Goal: Check status: Check status

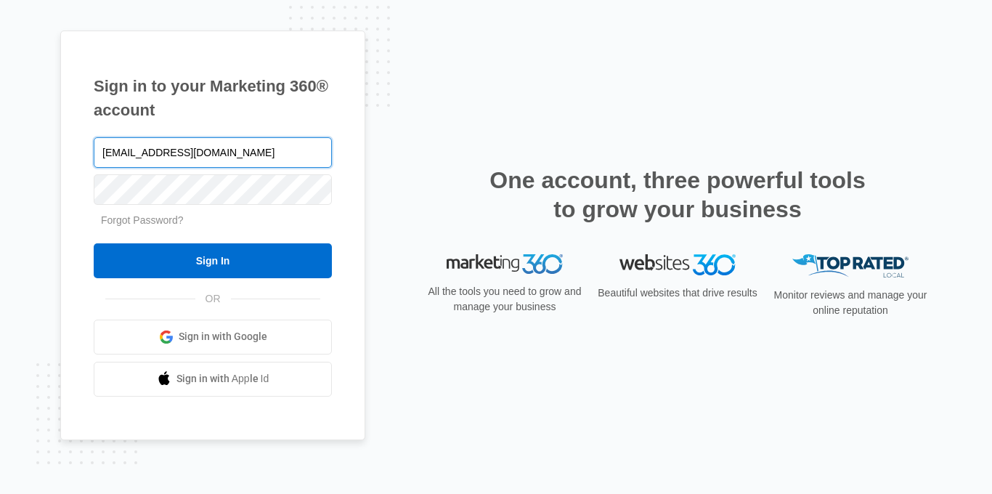
click at [283, 155] on input "a1generalcontractingllc@gmail.com" at bounding box center [213, 152] width 238 height 30
type input "a"
click at [129, 153] on input "text" at bounding box center [213, 152] width 238 height 30
type input "[EMAIL_ADDRESS][DOMAIN_NAME]"
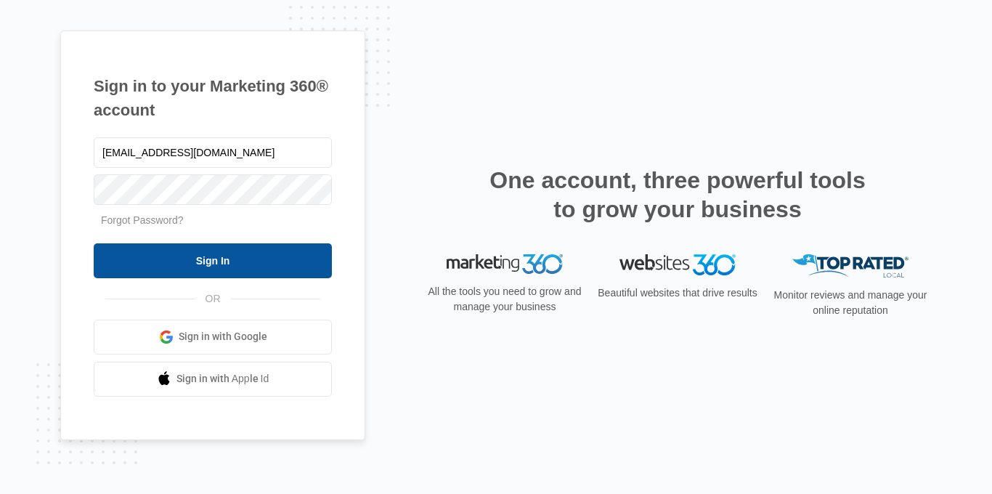
click at [198, 274] on input "Sign In" at bounding box center [213, 260] width 238 height 35
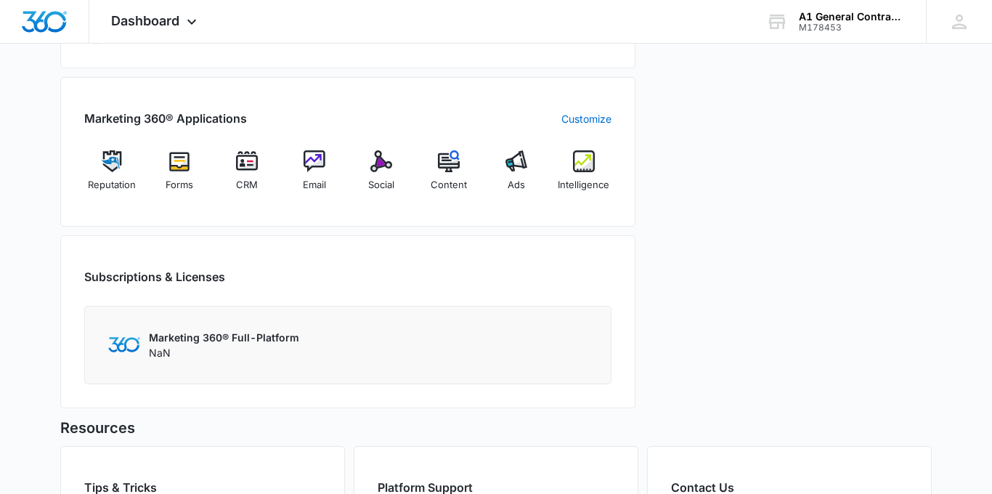
scroll to position [510, 0]
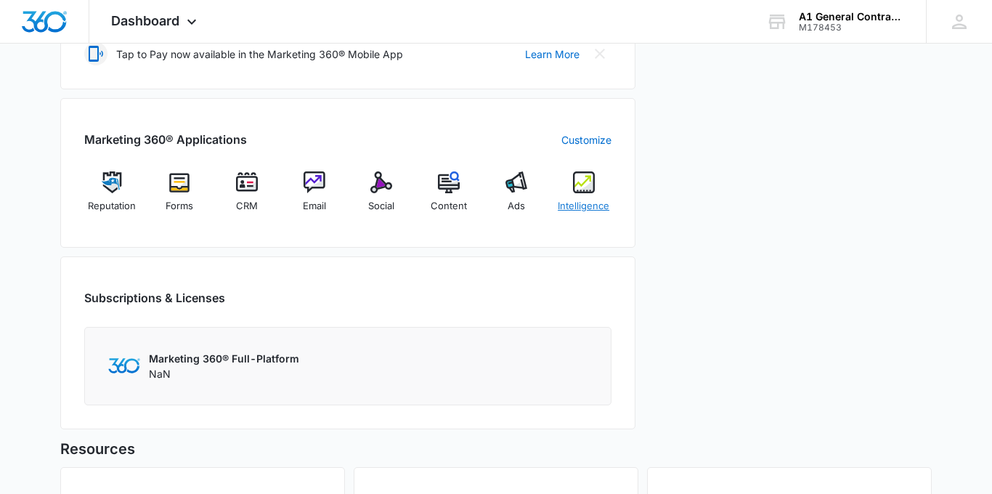
click at [582, 186] on img at bounding box center [584, 182] width 22 height 22
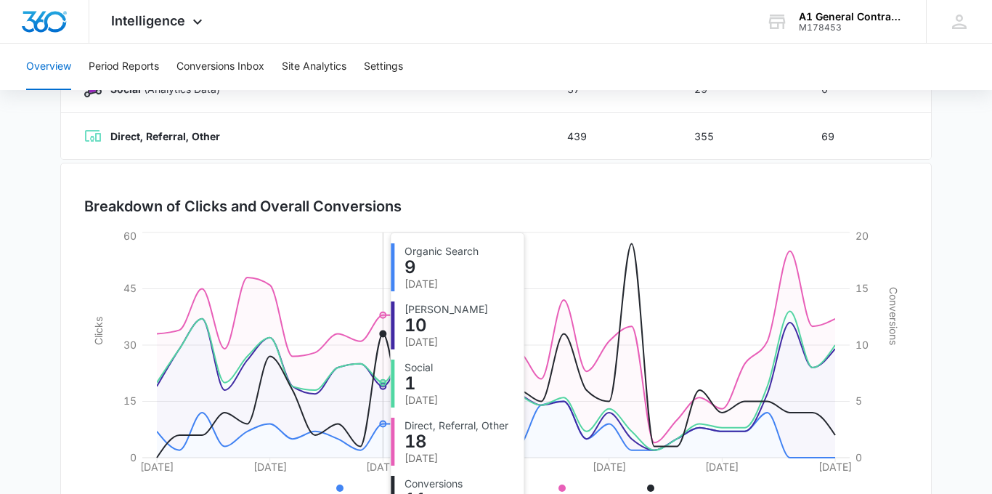
scroll to position [405, 0]
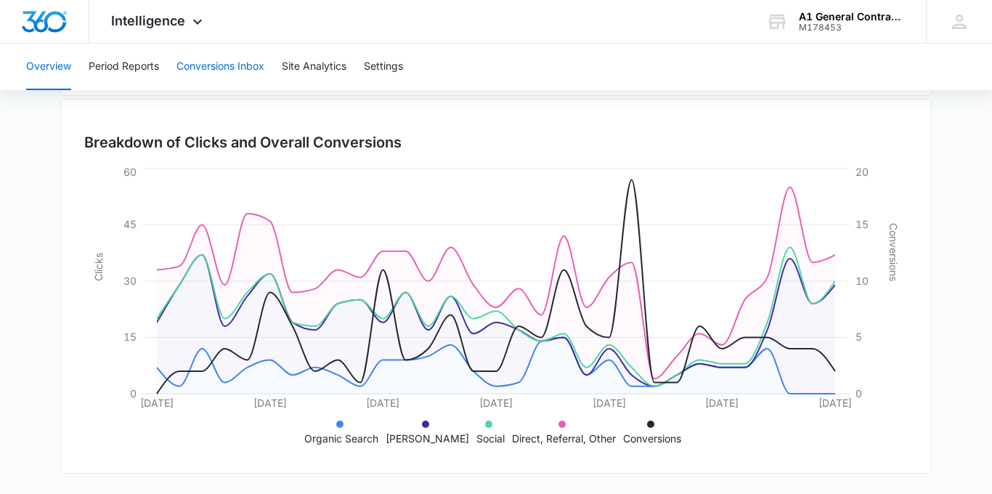
click at [241, 70] on button "Conversions Inbox" at bounding box center [220, 67] width 88 height 46
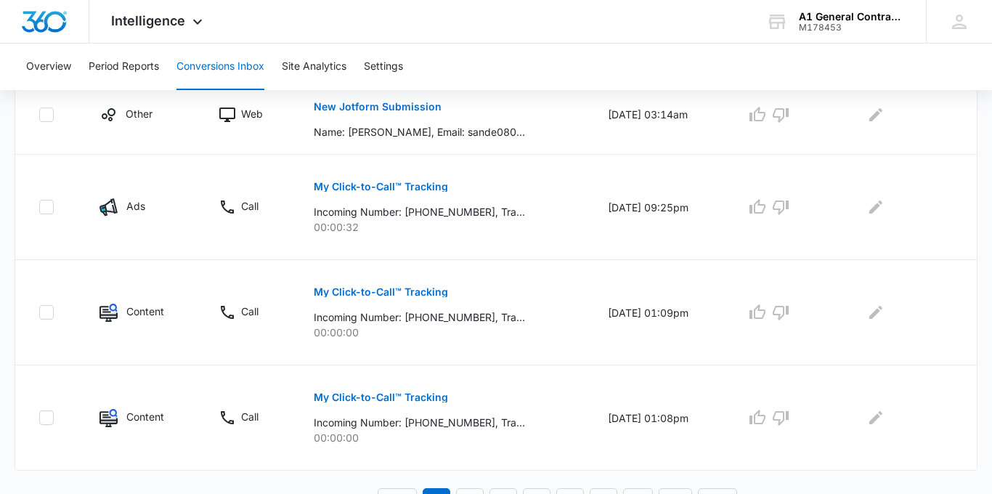
scroll to position [934, 0]
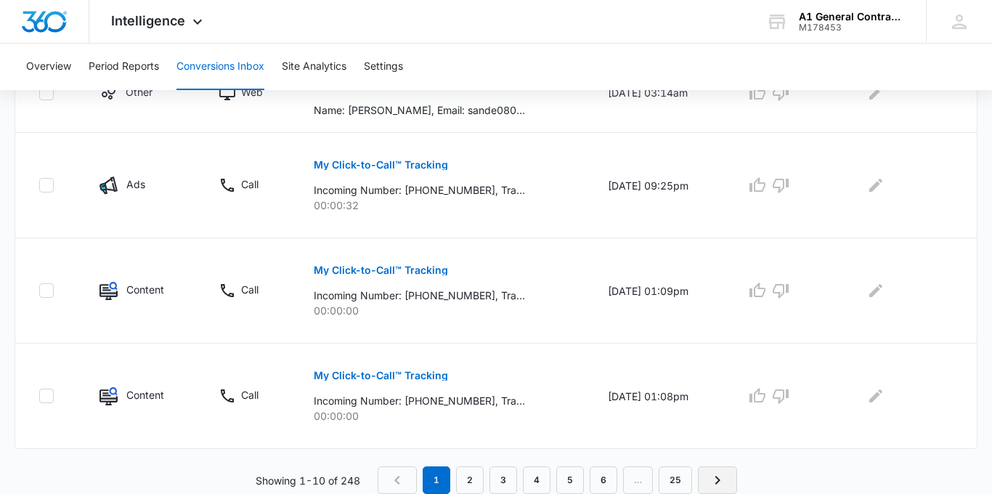
click at [714, 489] on link "Next Page" at bounding box center [717, 480] width 39 height 28
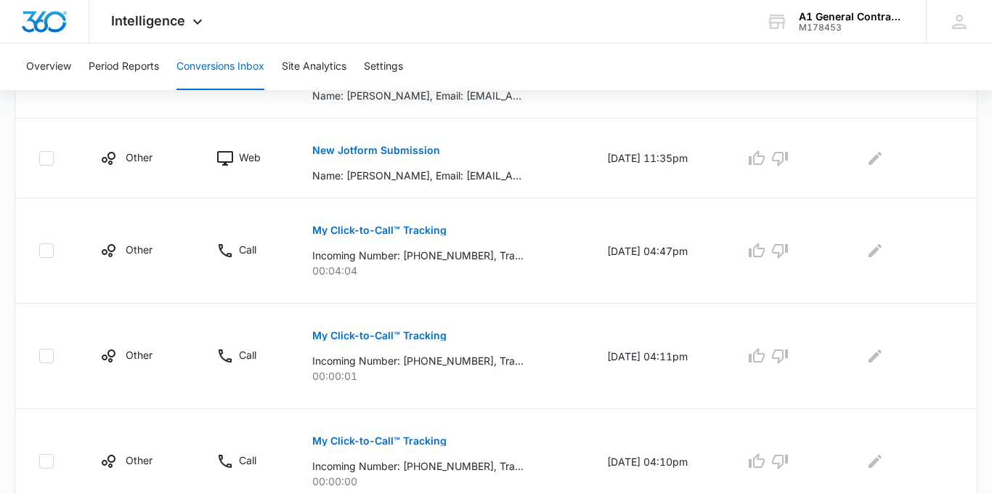
scroll to position [582, 0]
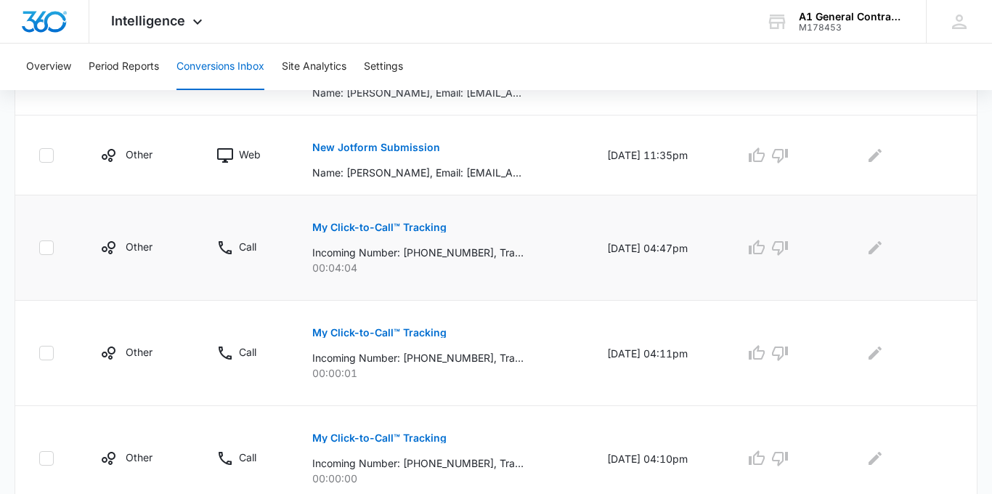
click at [421, 226] on p "My Click-to-Call™ Tracking" at bounding box center [379, 227] width 134 height 10
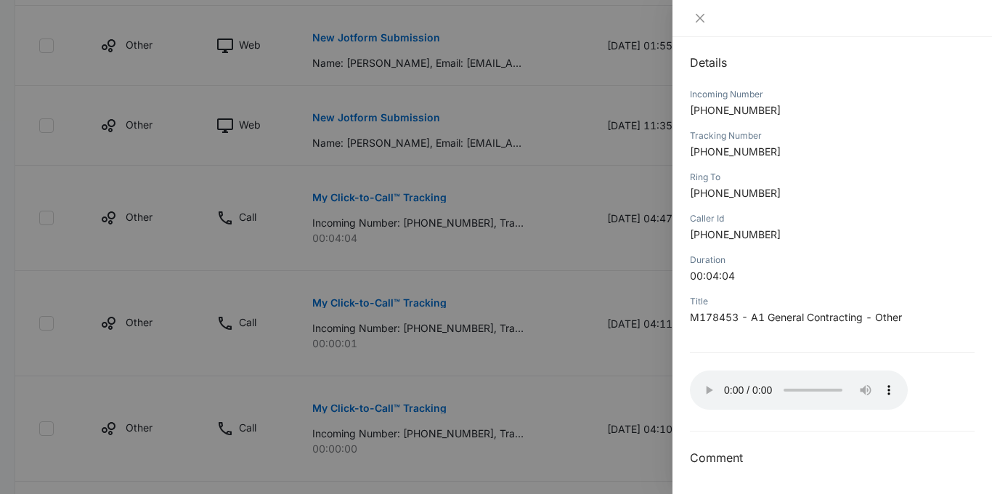
scroll to position [627, 0]
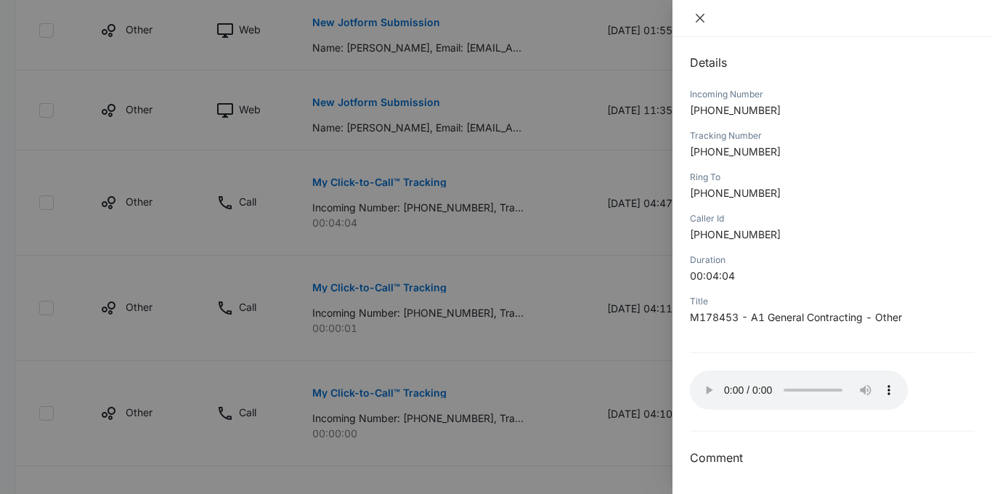
click at [704, 14] on icon "close" at bounding box center [700, 18] width 12 height 12
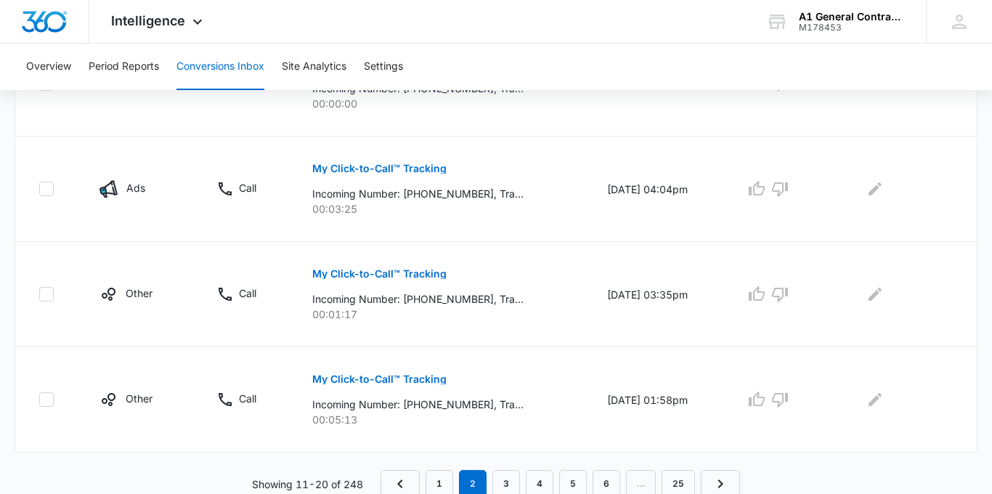
scroll to position [960, 0]
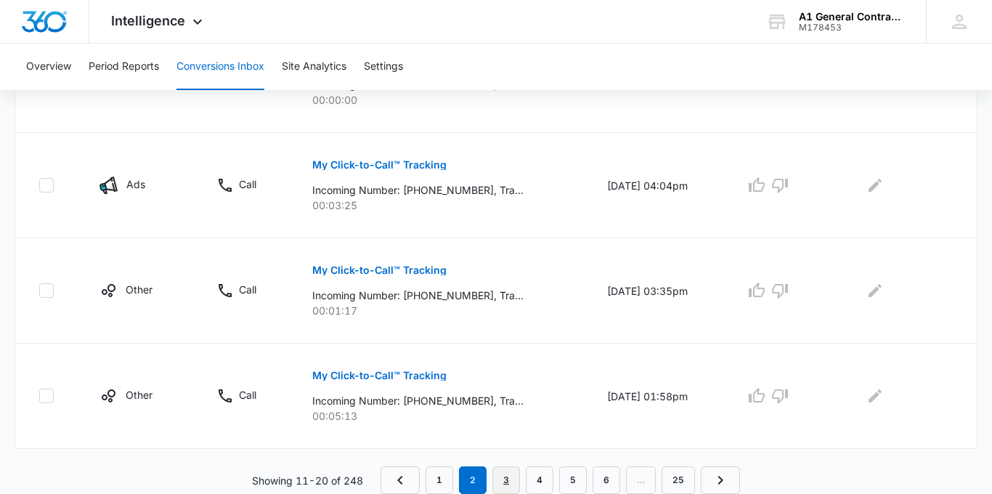
click at [502, 478] on link "3" at bounding box center [506, 480] width 28 height 28
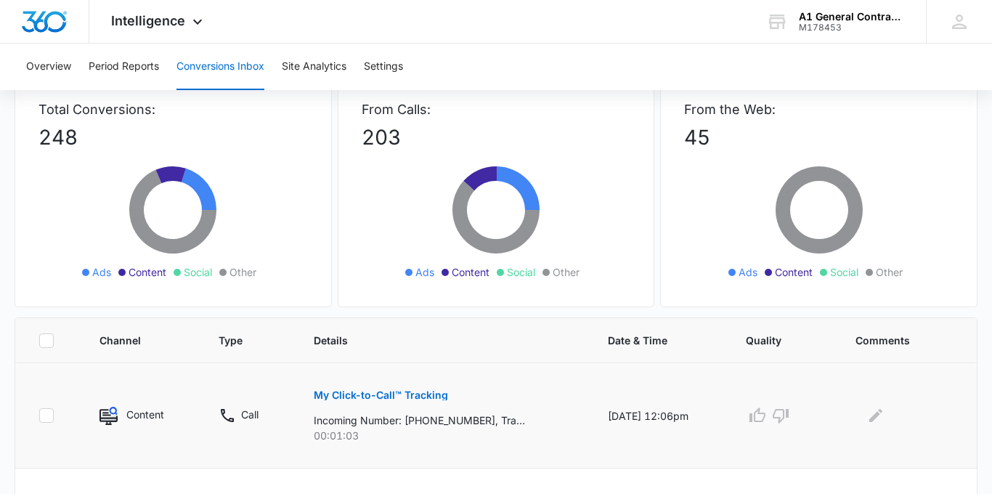
scroll to position [274, 0]
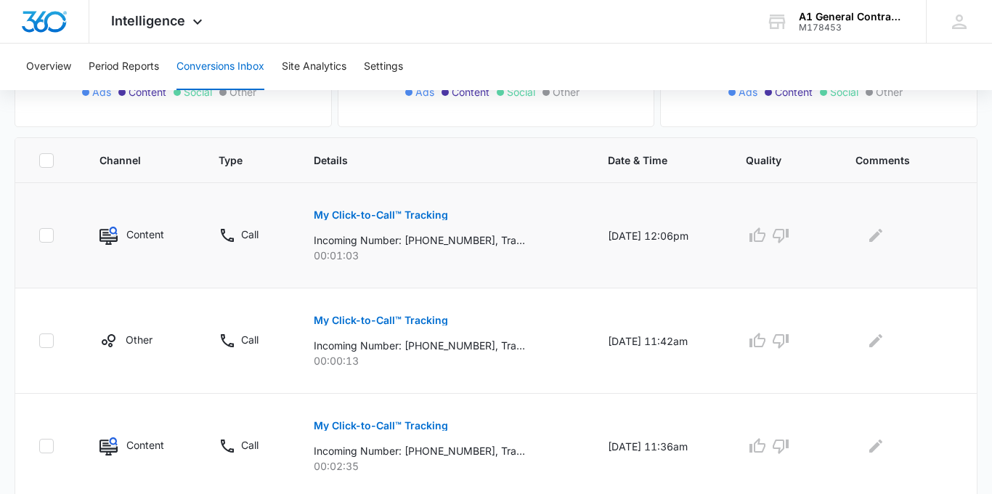
click at [422, 229] on button "My Click-to-Call™ Tracking" at bounding box center [381, 214] width 134 height 35
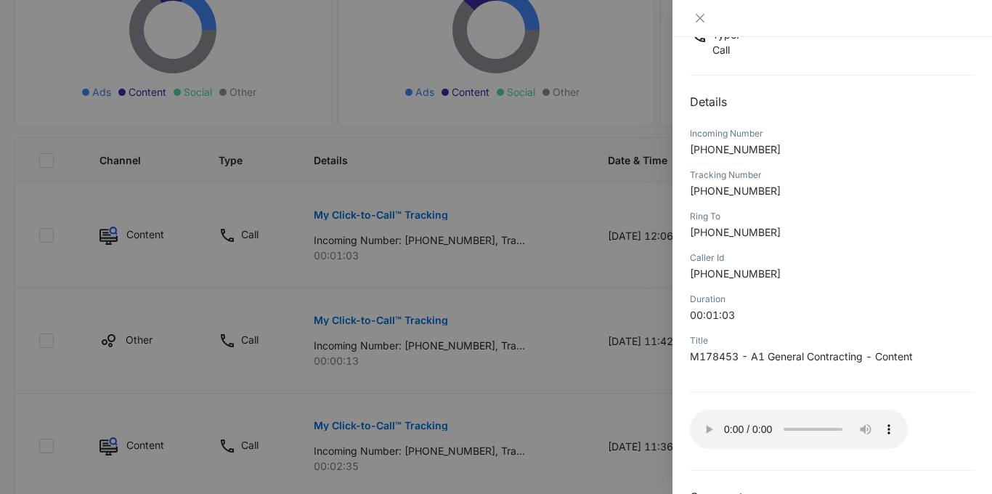
scroll to position [142, 0]
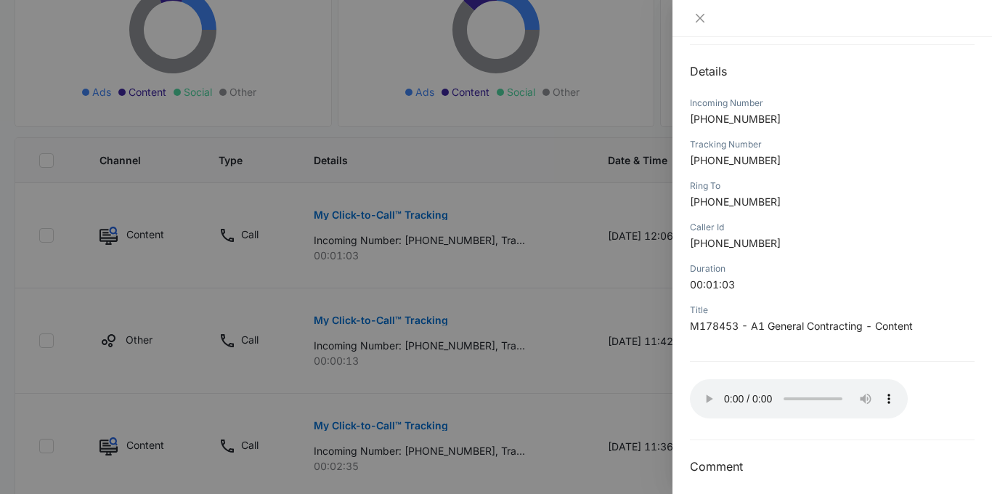
click at [603, 209] on div at bounding box center [496, 247] width 992 height 494
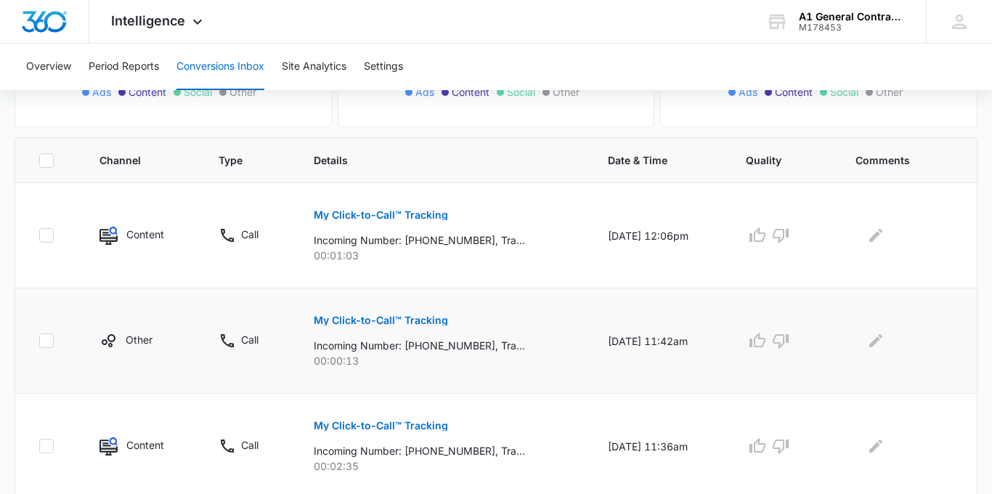
click at [428, 315] on p "My Click-to-Call™ Tracking" at bounding box center [381, 320] width 134 height 10
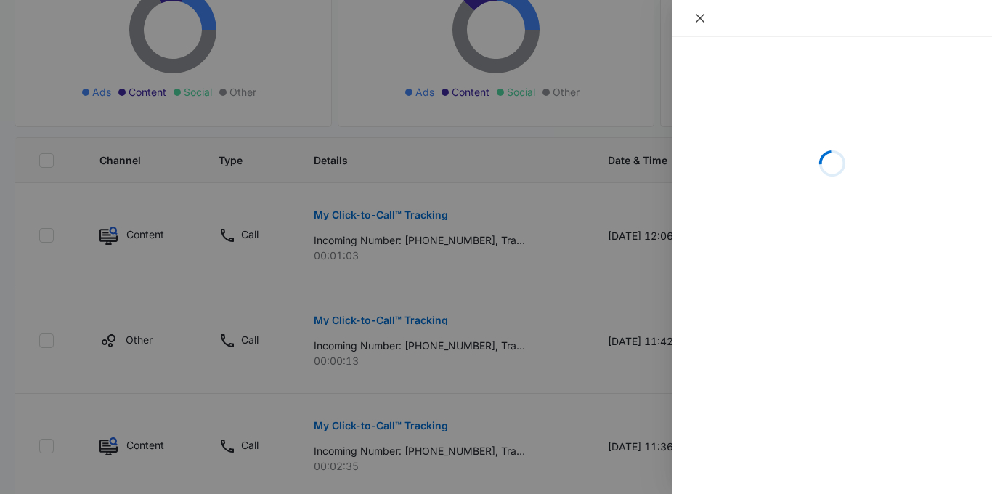
click at [704, 17] on icon "close" at bounding box center [700, 18] width 12 height 12
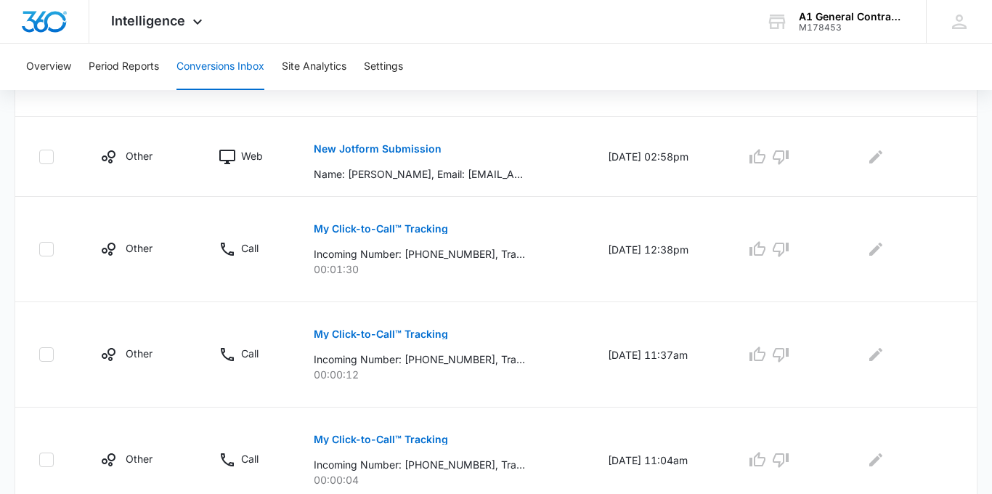
scroll to position [1011, 0]
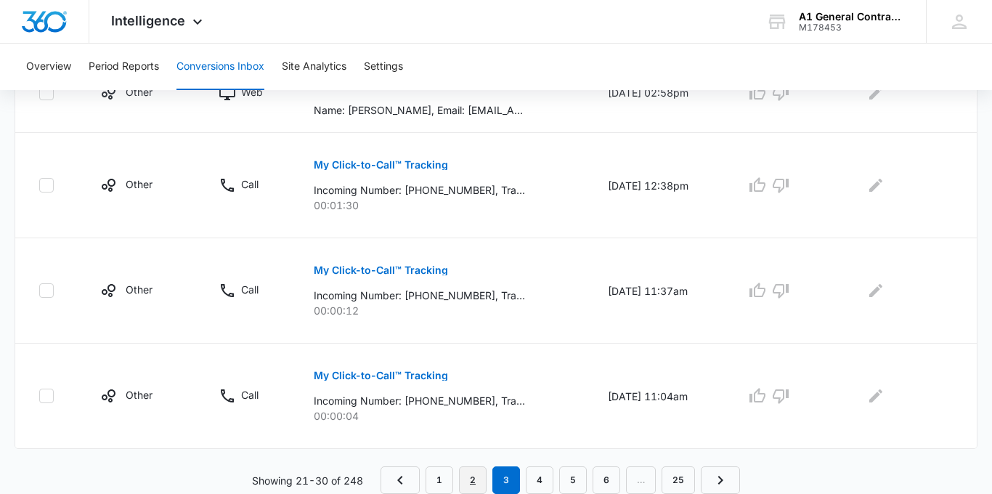
click at [471, 466] on link "2" at bounding box center [473, 480] width 28 height 28
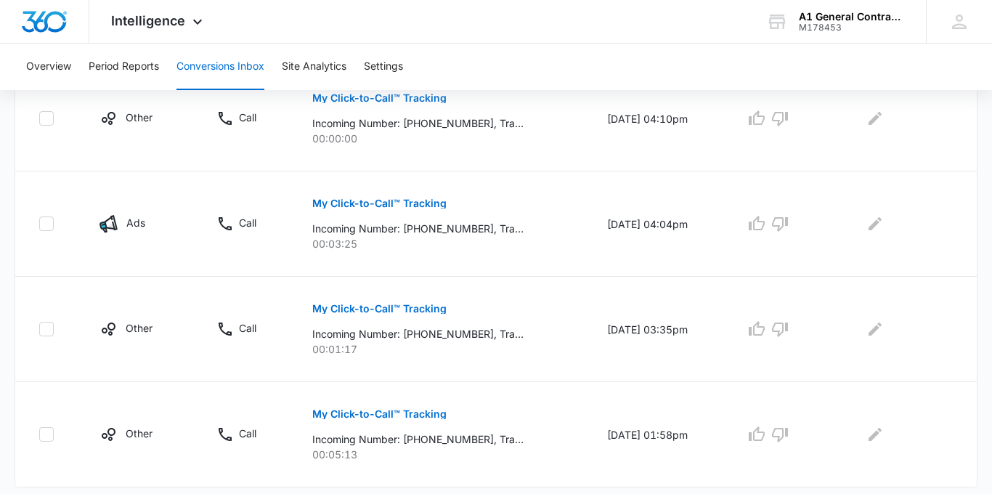
scroll to position [960, 0]
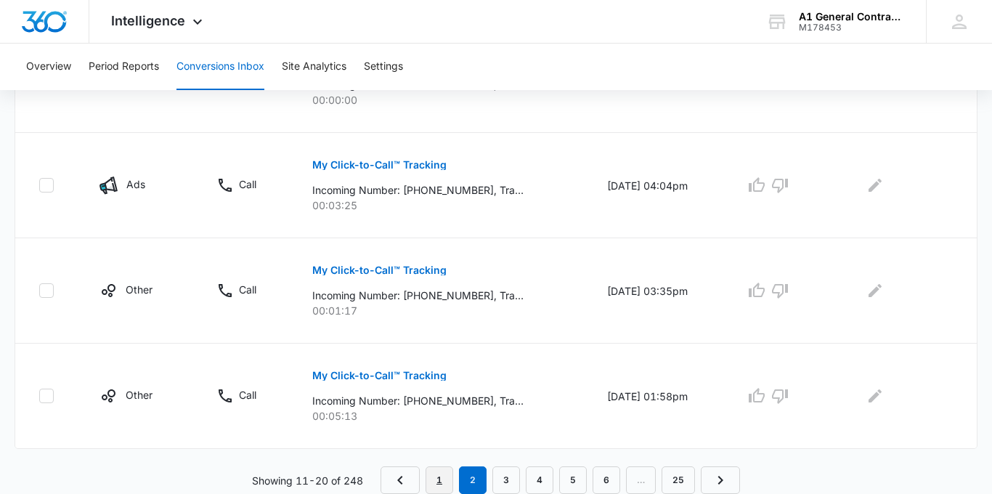
click at [444, 470] on link "1" at bounding box center [439, 480] width 28 height 28
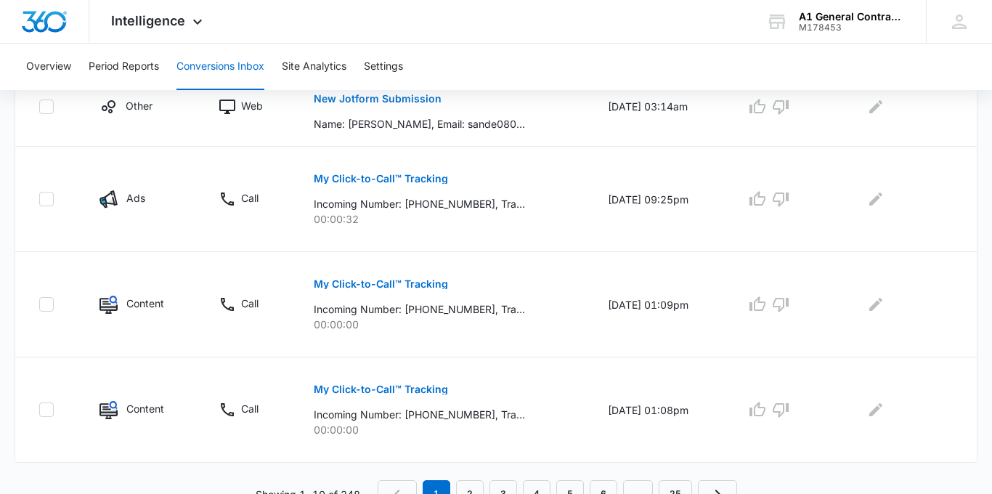
scroll to position [934, 0]
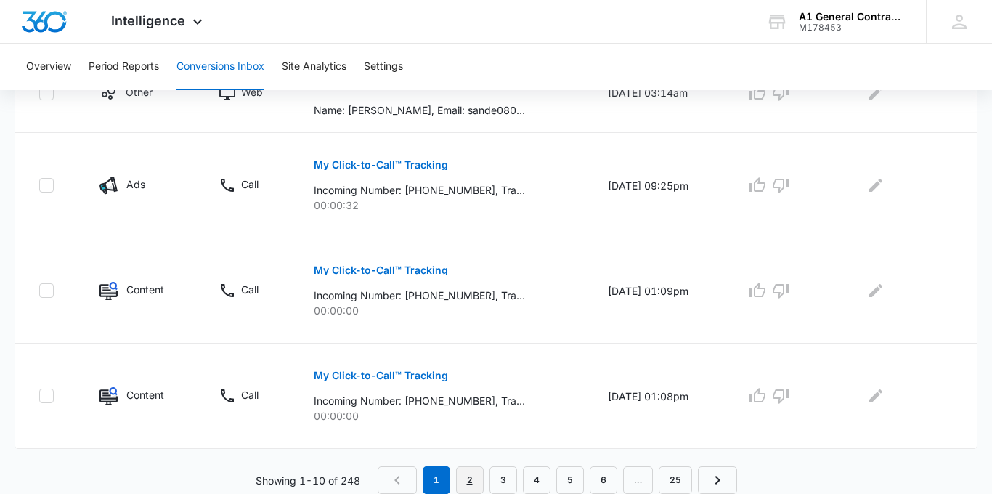
click at [470, 488] on link "2" at bounding box center [470, 480] width 28 height 28
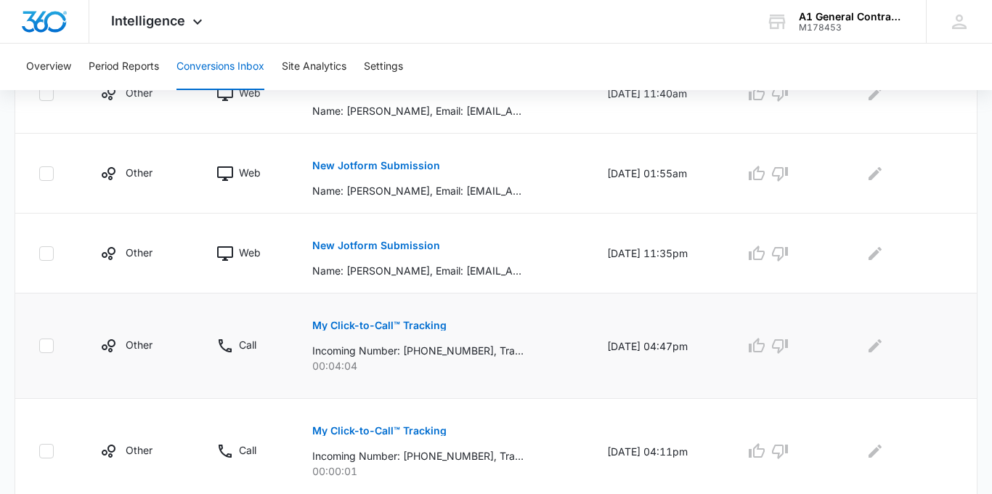
scroll to position [486, 0]
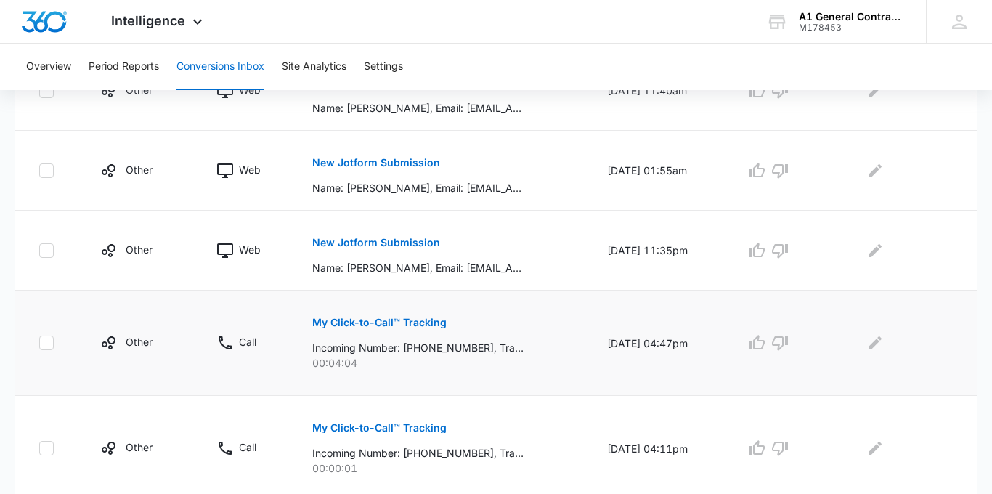
click at [420, 320] on p "My Click-to-Call™ Tracking" at bounding box center [379, 322] width 134 height 10
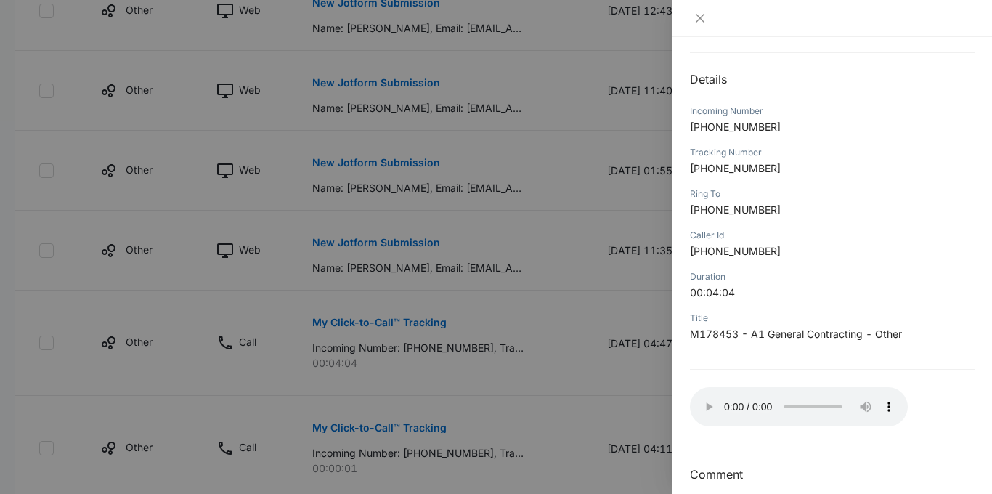
scroll to position [150, 0]
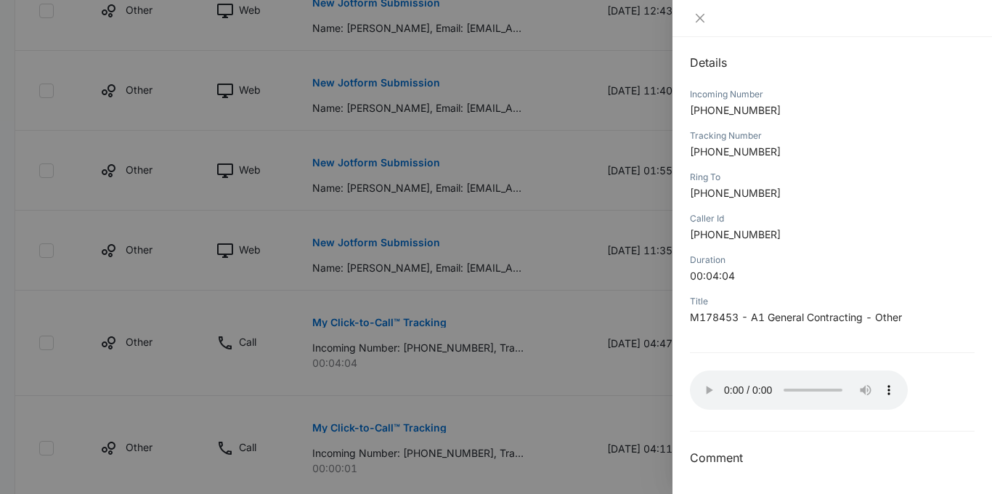
click at [645, 203] on div at bounding box center [496, 247] width 992 height 494
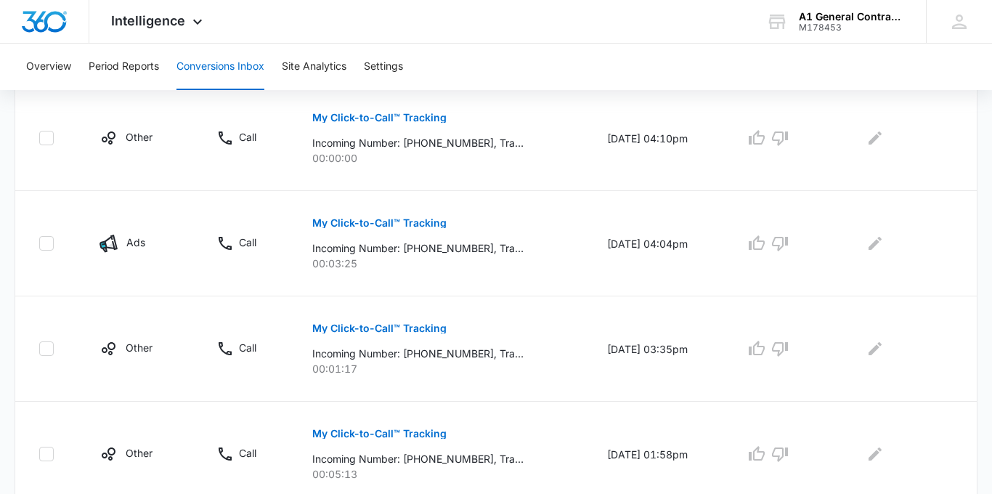
scroll to position [903, 0]
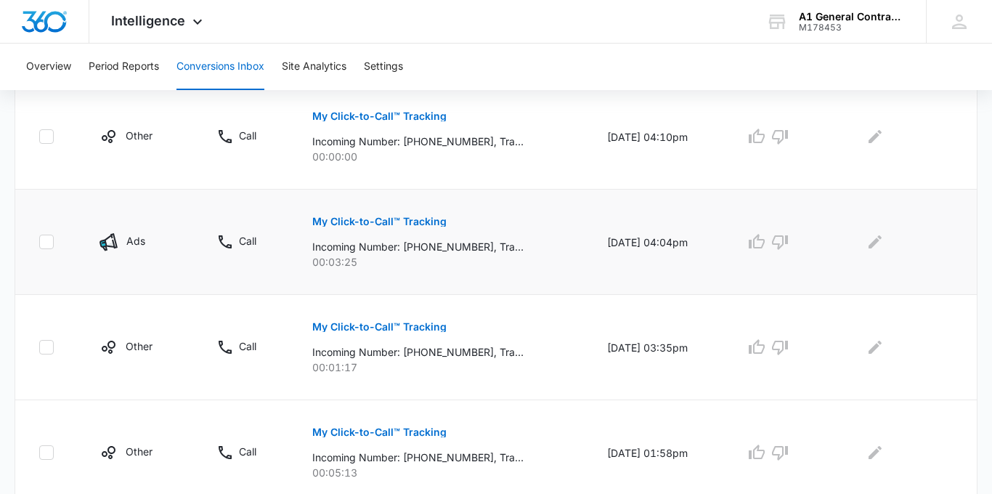
click at [514, 264] on p "00:03:25" at bounding box center [442, 261] width 260 height 15
click at [413, 220] on p "My Click-to-Call™ Tracking" at bounding box center [379, 221] width 134 height 10
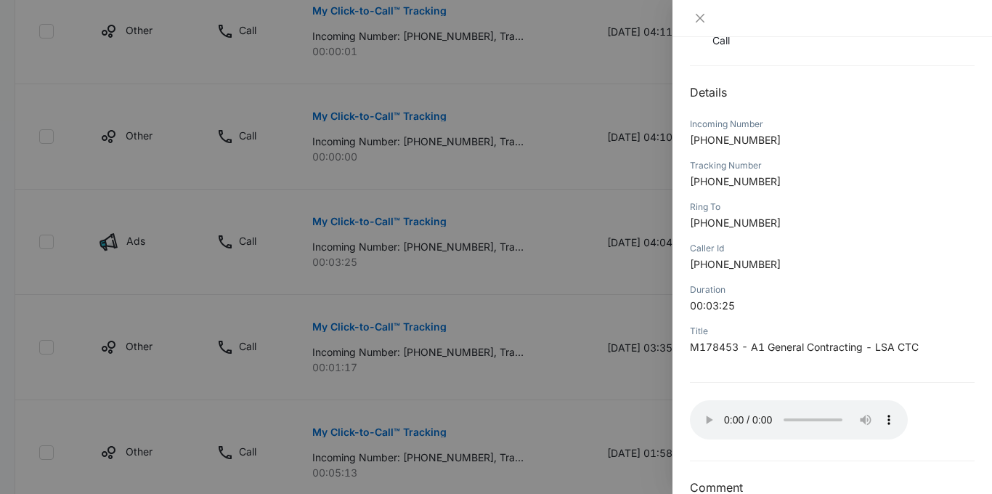
scroll to position [150, 0]
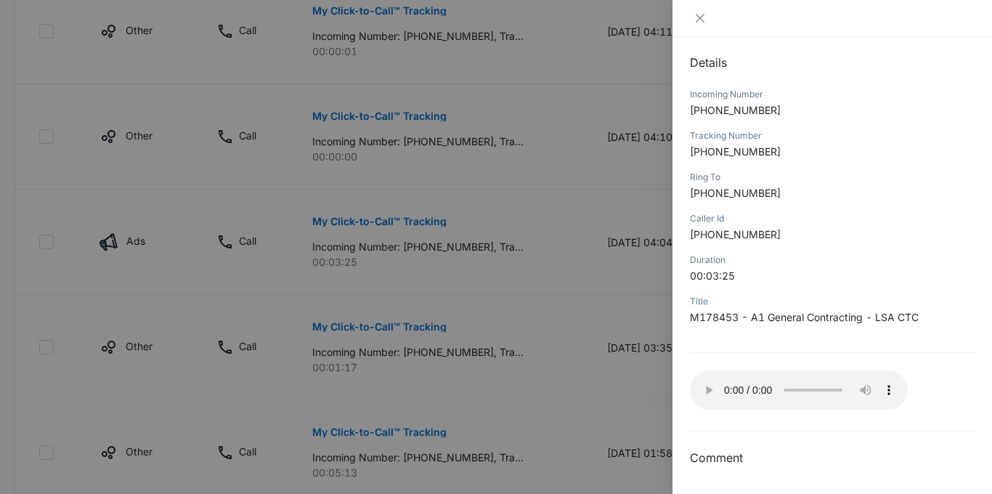
click at [599, 317] on div at bounding box center [496, 247] width 992 height 494
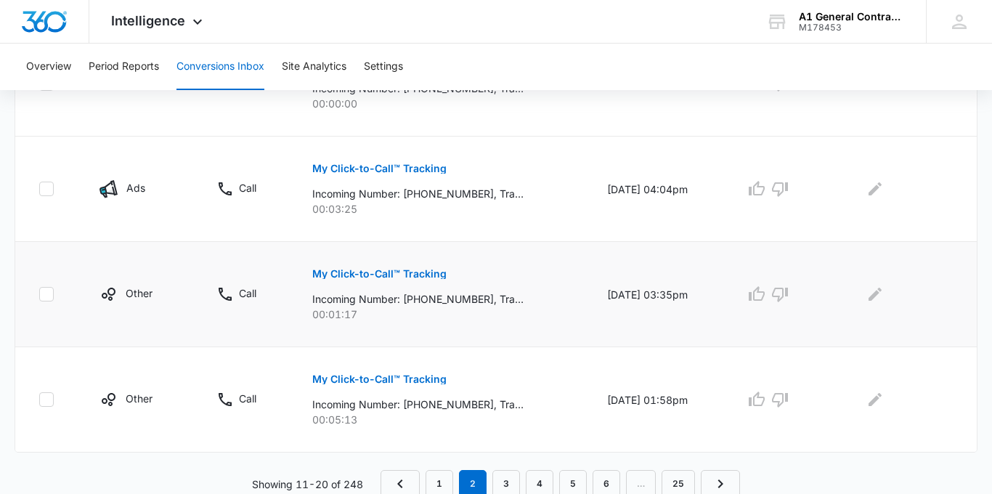
scroll to position [960, 0]
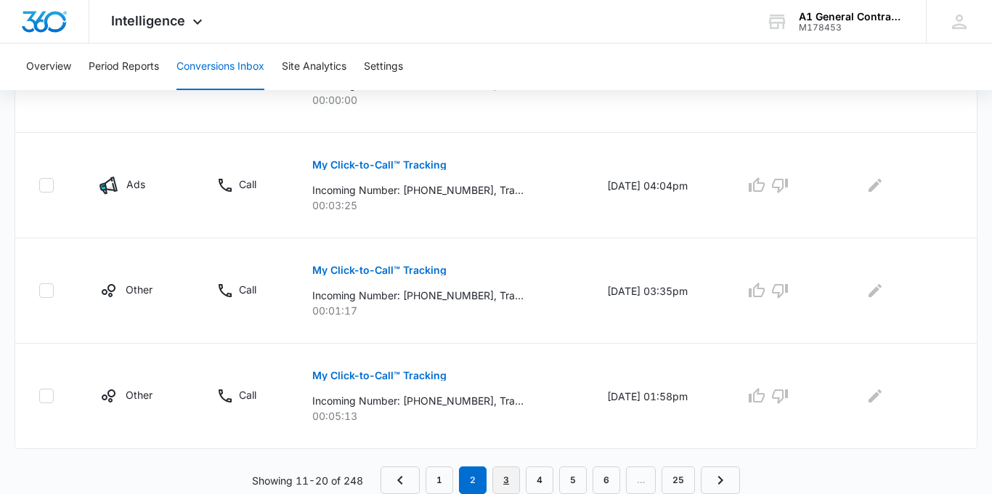
click at [501, 477] on link "3" at bounding box center [506, 480] width 28 height 28
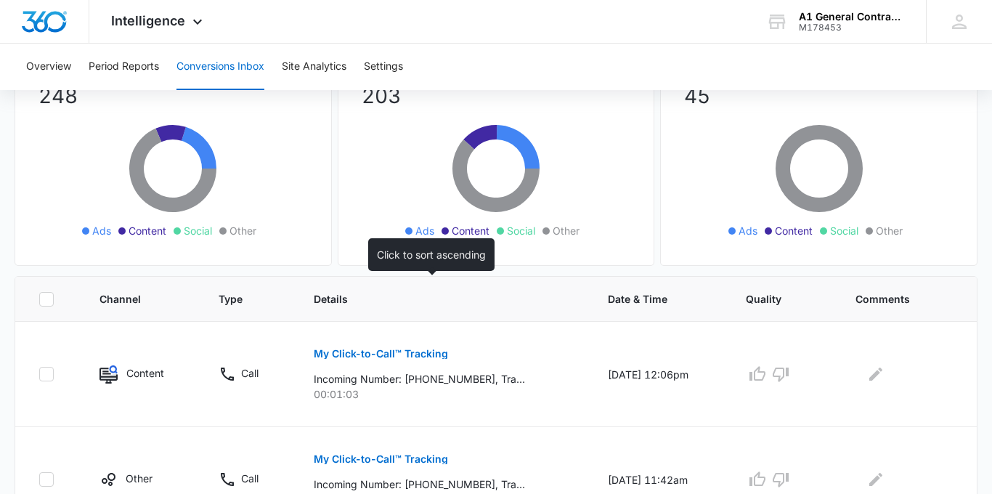
scroll to position [138, 0]
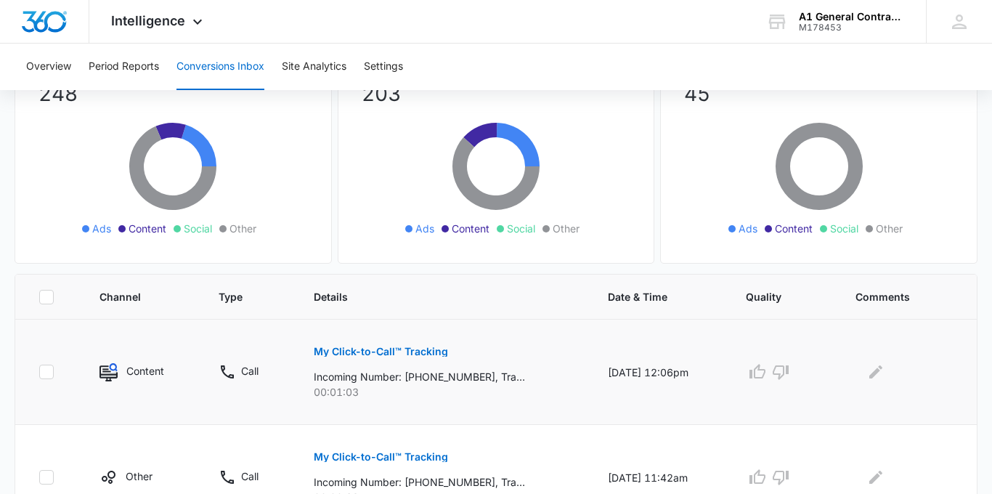
click at [405, 351] on p "My Click-to-Call™ Tracking" at bounding box center [381, 351] width 134 height 10
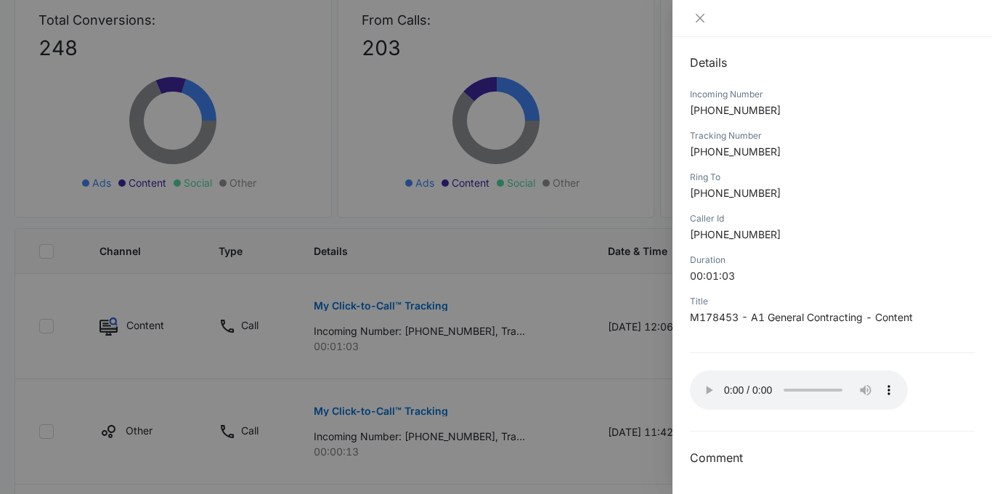
scroll to position [187, 0]
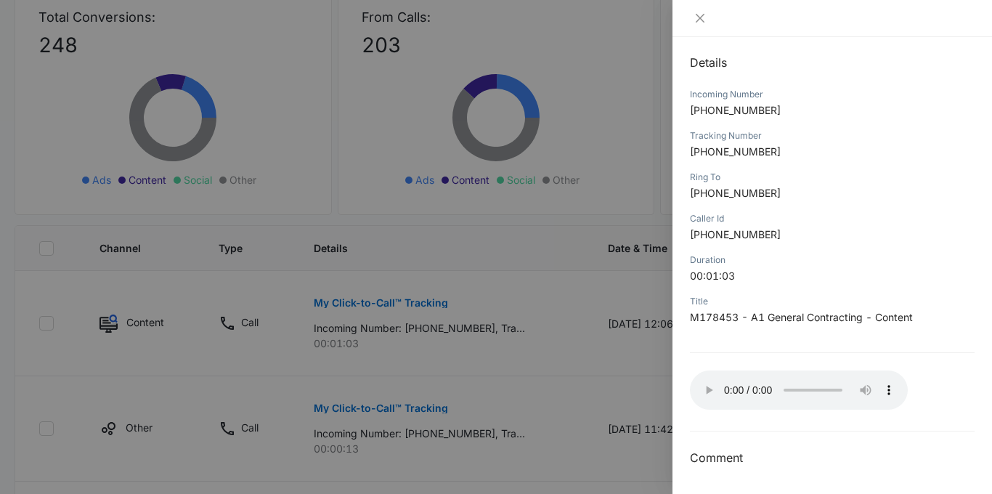
click at [620, 319] on div at bounding box center [496, 247] width 992 height 494
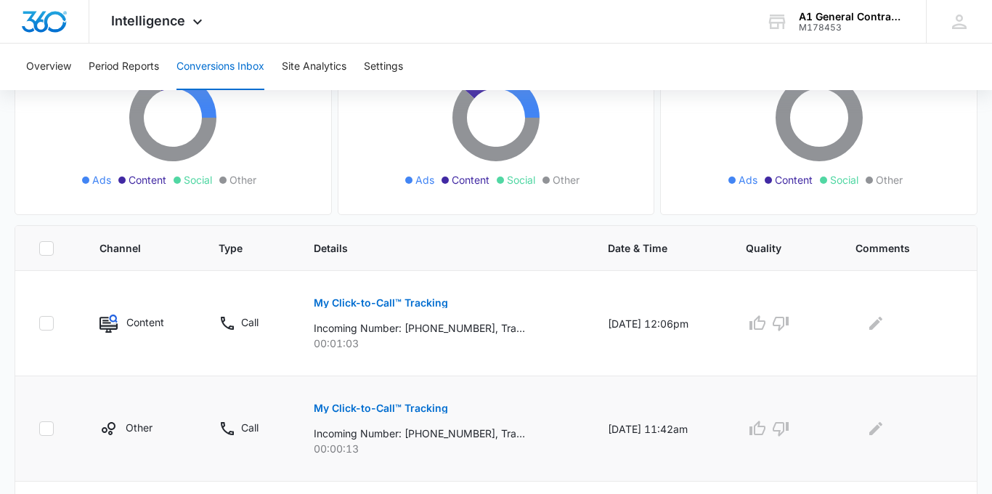
click at [561, 412] on td "My Click-to-Call™ Tracking Incoming Number: [PHONE_NUMBER], Tracking Number: [P…" at bounding box center [443, 428] width 294 height 105
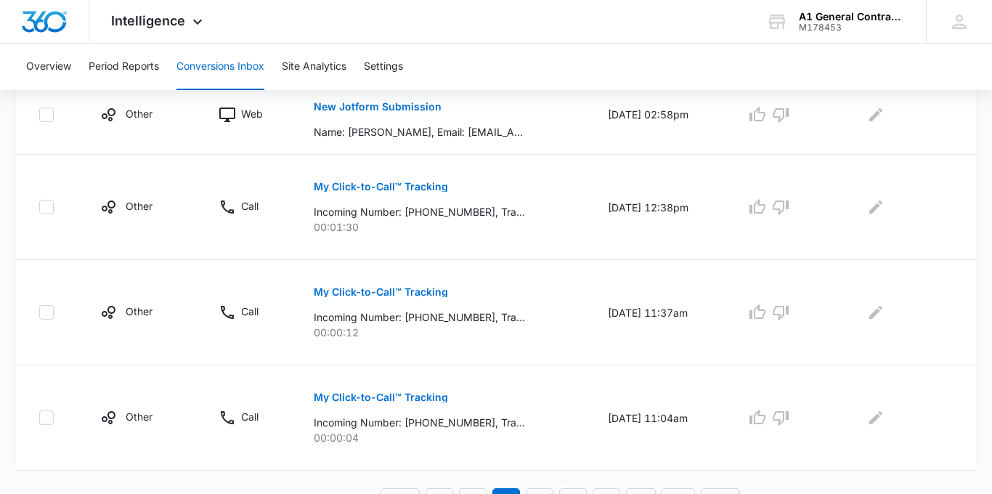
scroll to position [1011, 0]
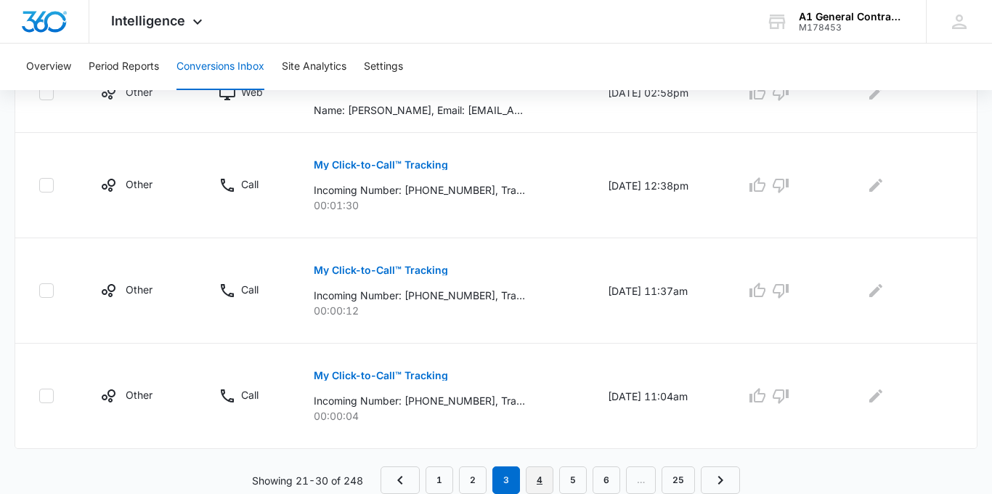
click at [531, 468] on link "4" at bounding box center [540, 480] width 28 height 28
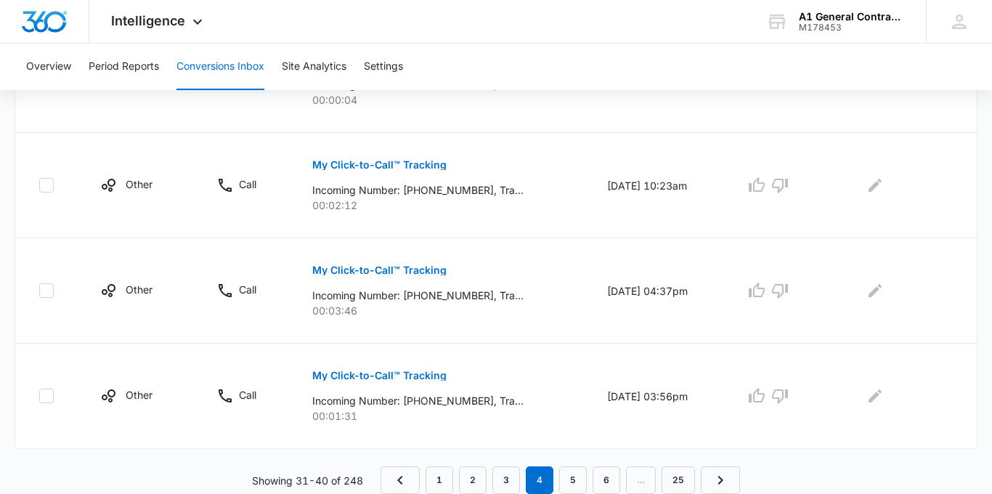
click at [513, 474] on link "3" at bounding box center [506, 480] width 28 height 28
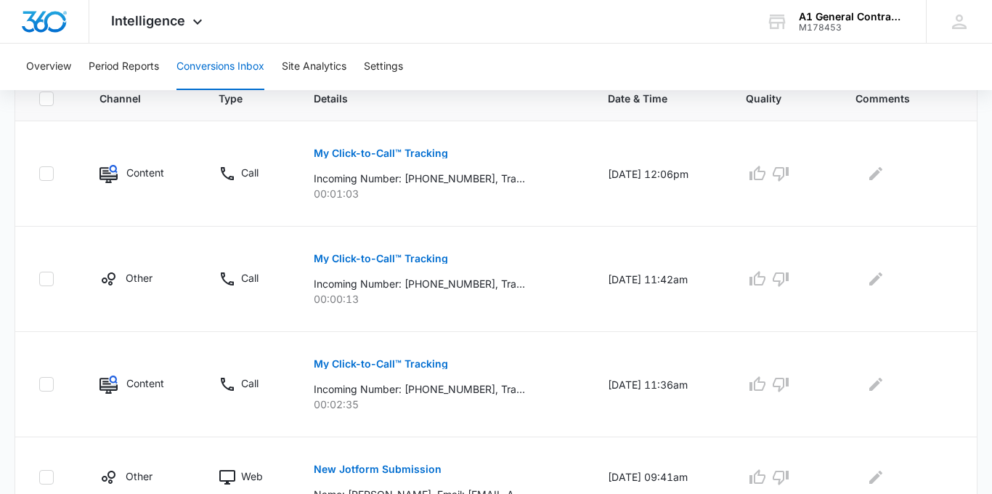
scroll to position [338, 0]
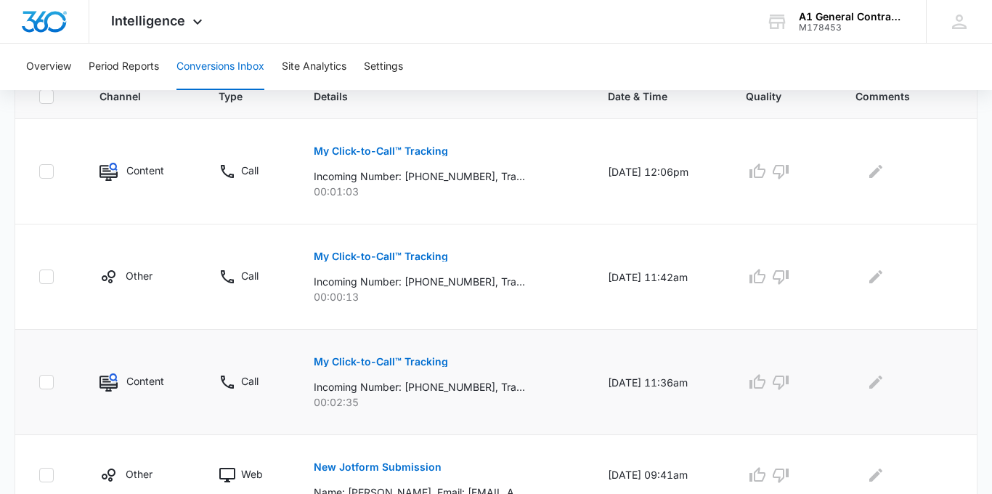
click at [434, 359] on p "My Click-to-Call™ Tracking" at bounding box center [381, 361] width 134 height 10
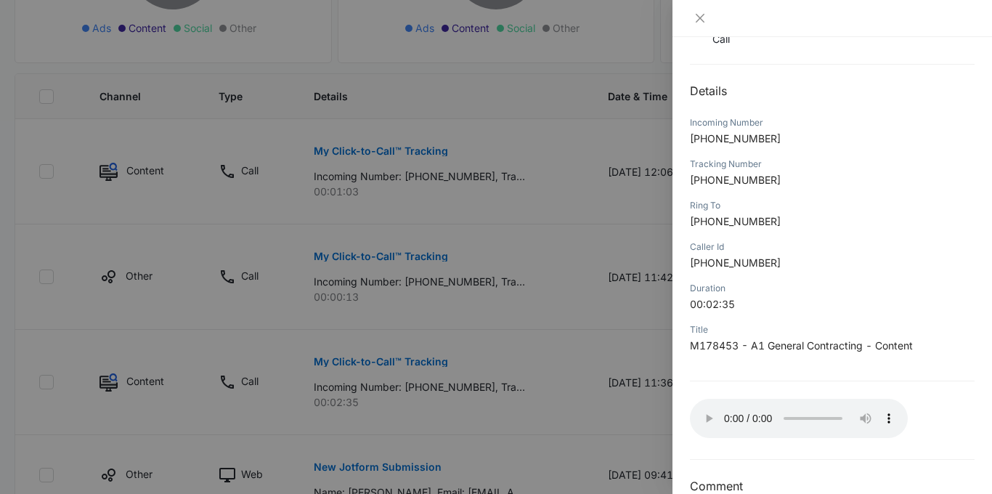
scroll to position [150, 0]
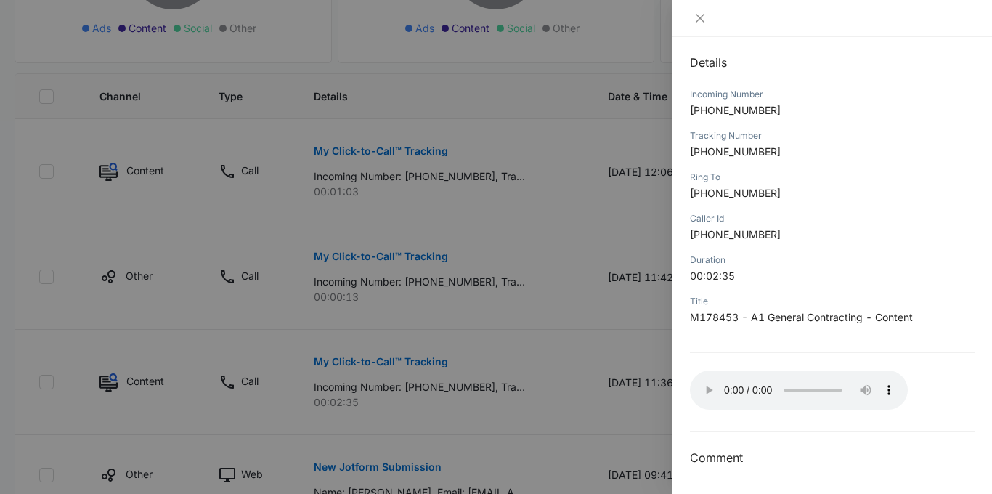
click at [592, 221] on div at bounding box center [496, 247] width 992 height 494
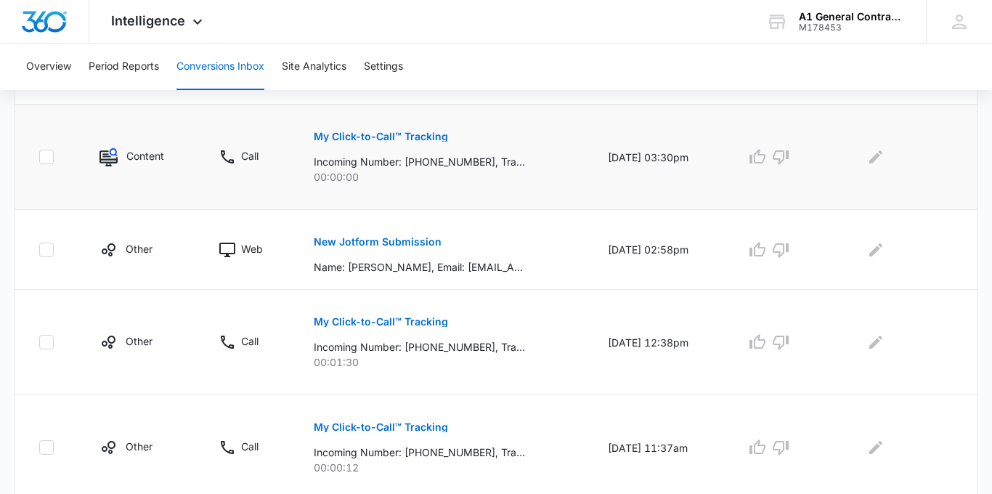
scroll to position [855, 0]
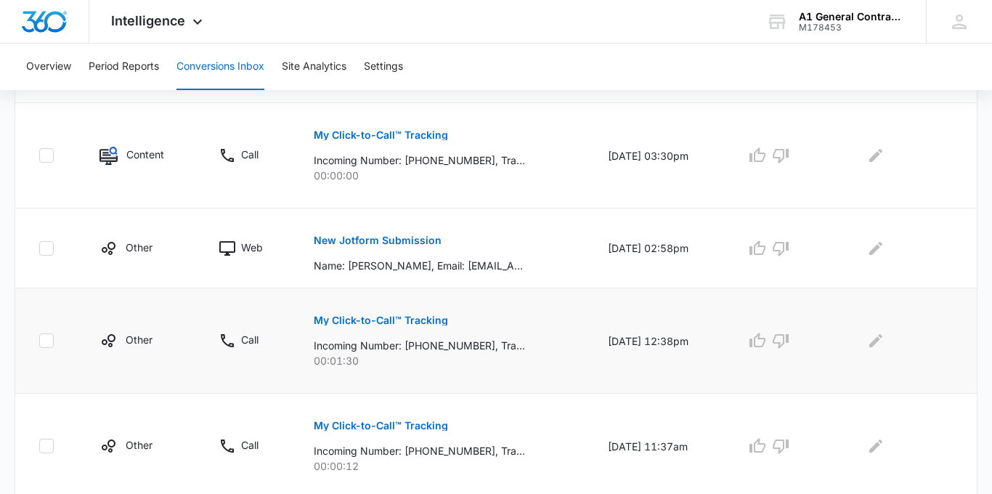
click at [407, 311] on button "My Click-to-Call™ Tracking" at bounding box center [381, 320] width 134 height 35
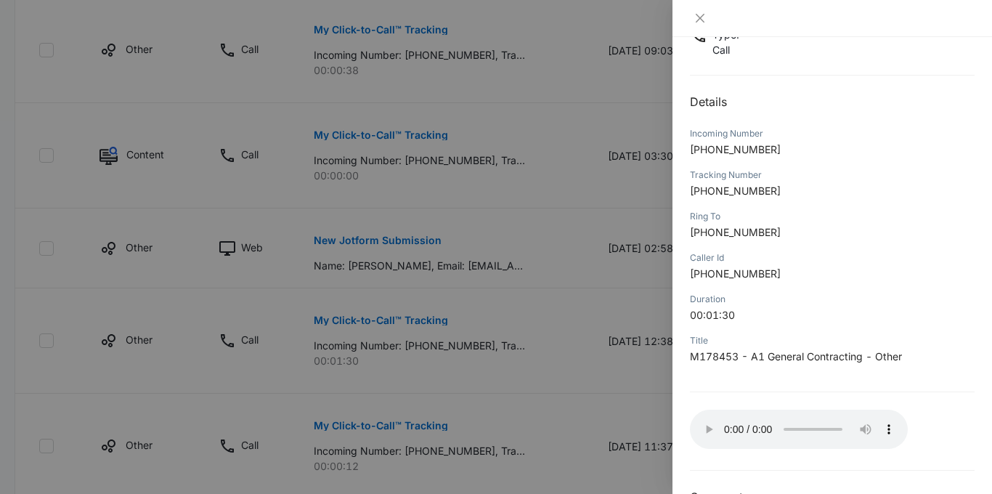
scroll to position [150, 0]
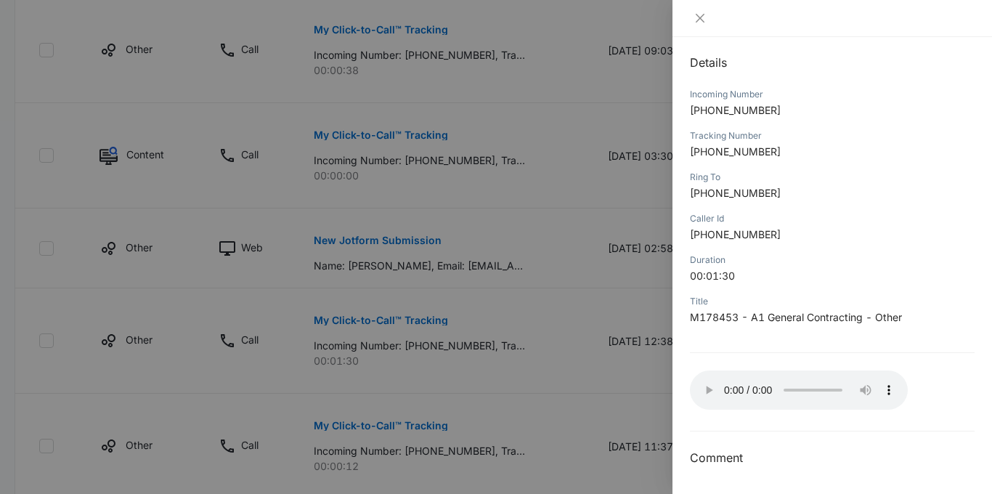
click at [527, 231] on div at bounding box center [496, 247] width 992 height 494
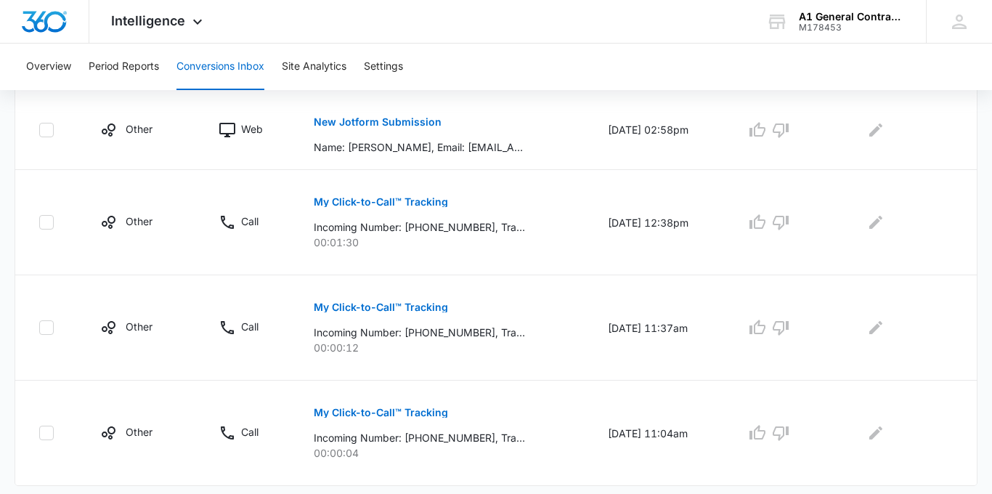
scroll to position [1011, 0]
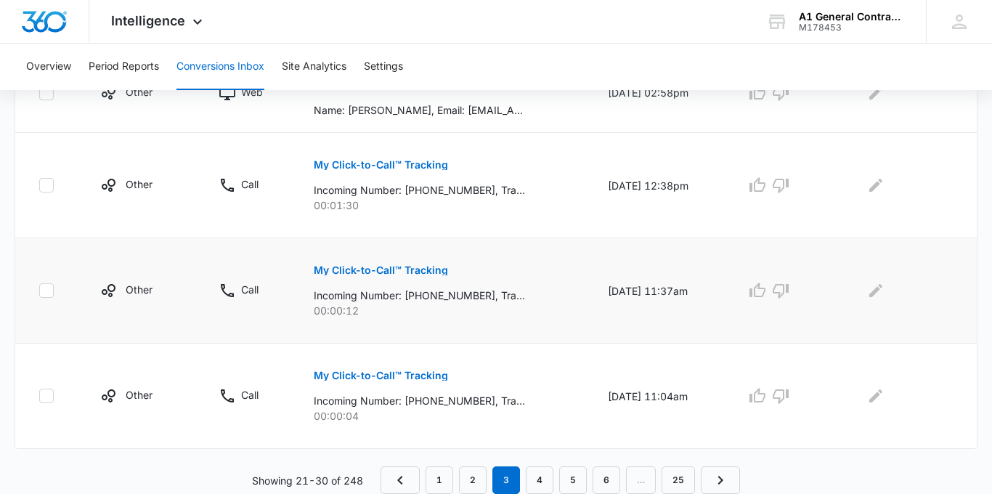
click at [436, 270] on p "My Click-to-Call™ Tracking" at bounding box center [381, 270] width 134 height 10
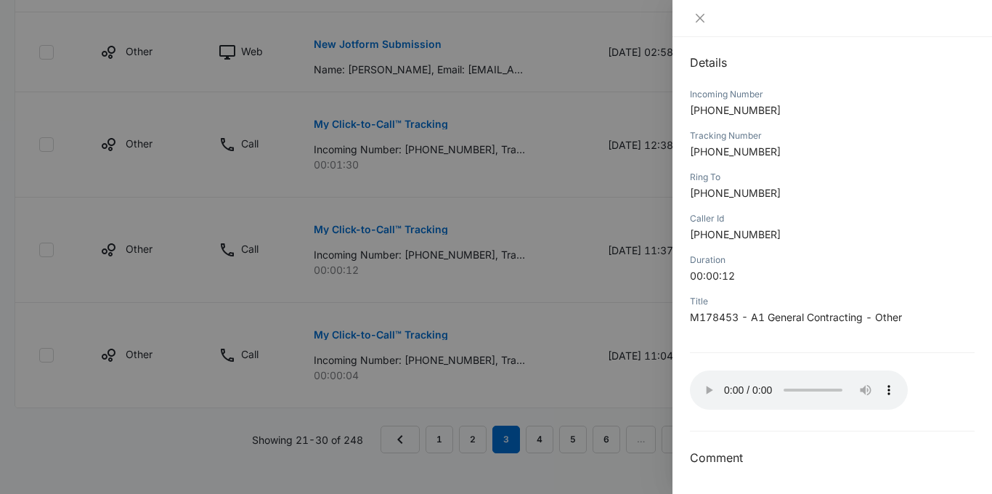
scroll to position [1054, 0]
click at [639, 286] on div at bounding box center [496, 247] width 992 height 494
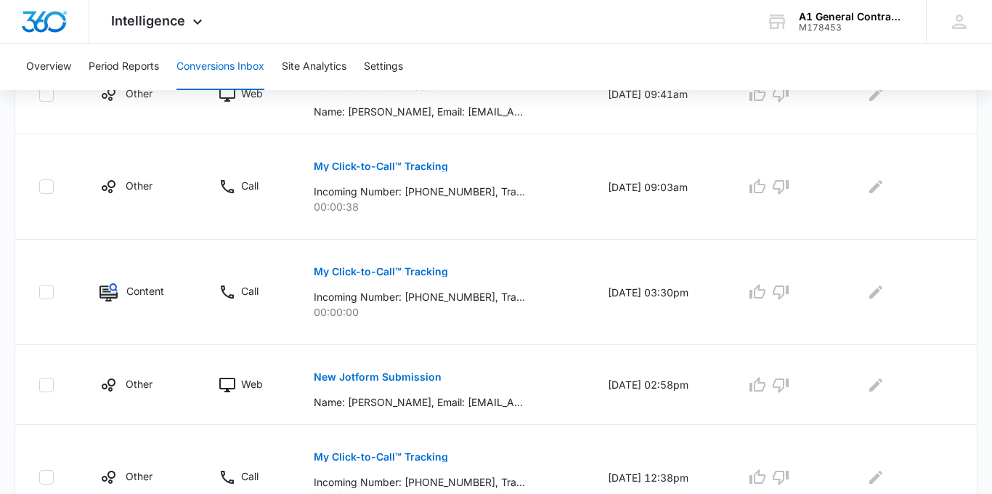
scroll to position [718, 0]
click at [499, 207] on p "00:00:38" at bounding box center [443, 207] width 259 height 15
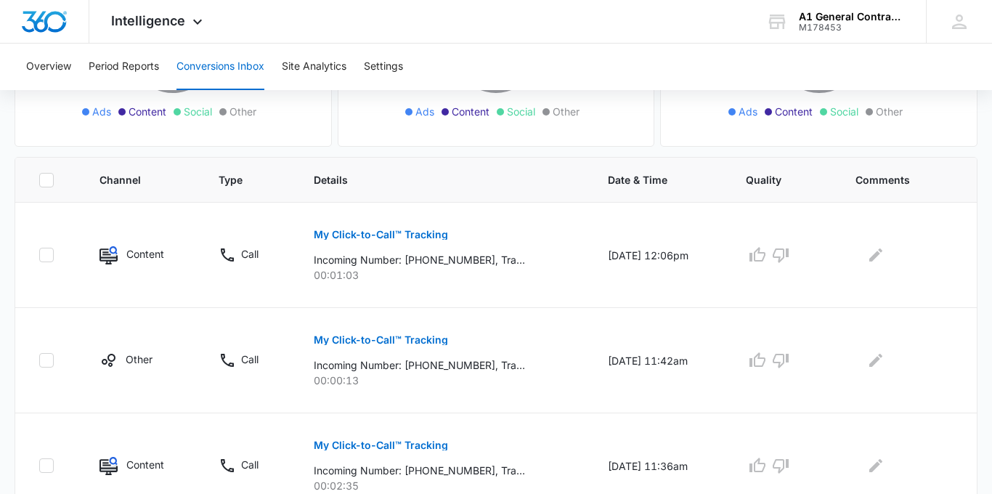
scroll to position [242, 0]
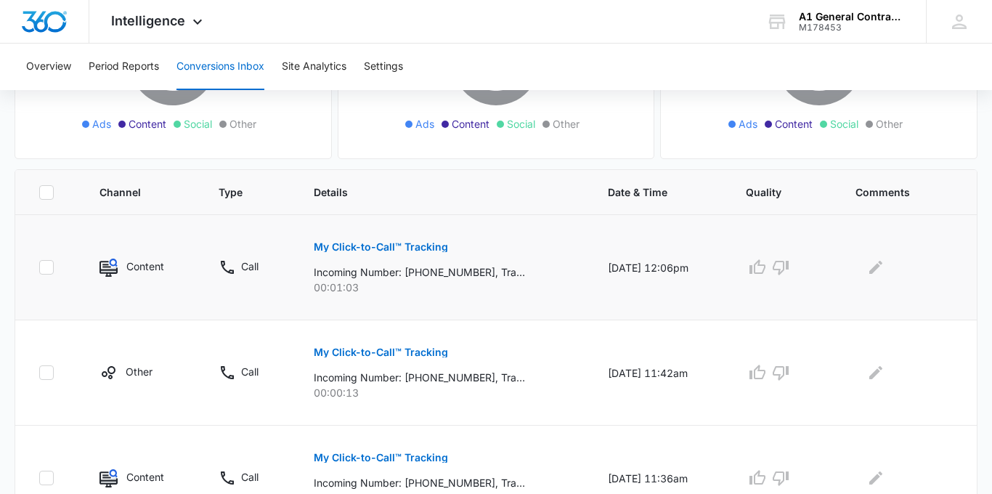
click at [433, 248] on p "My Click-to-Call™ Tracking" at bounding box center [381, 247] width 134 height 10
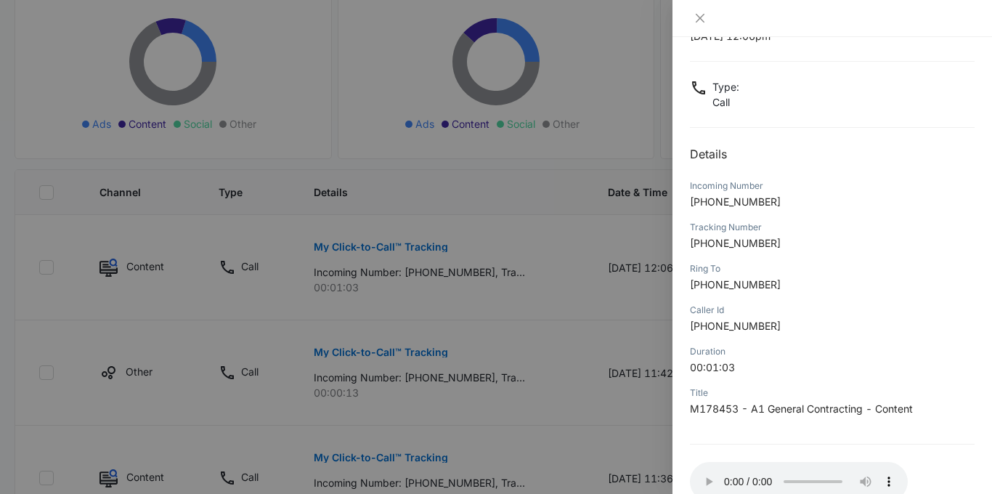
scroll to position [150, 0]
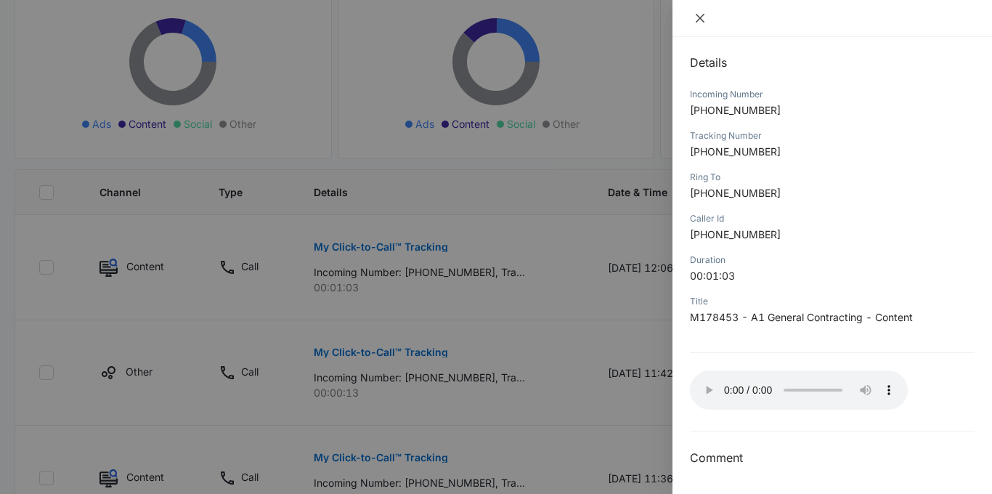
click at [704, 18] on icon "close" at bounding box center [700, 18] width 12 height 12
